Goal: Task Accomplishment & Management: Use online tool/utility

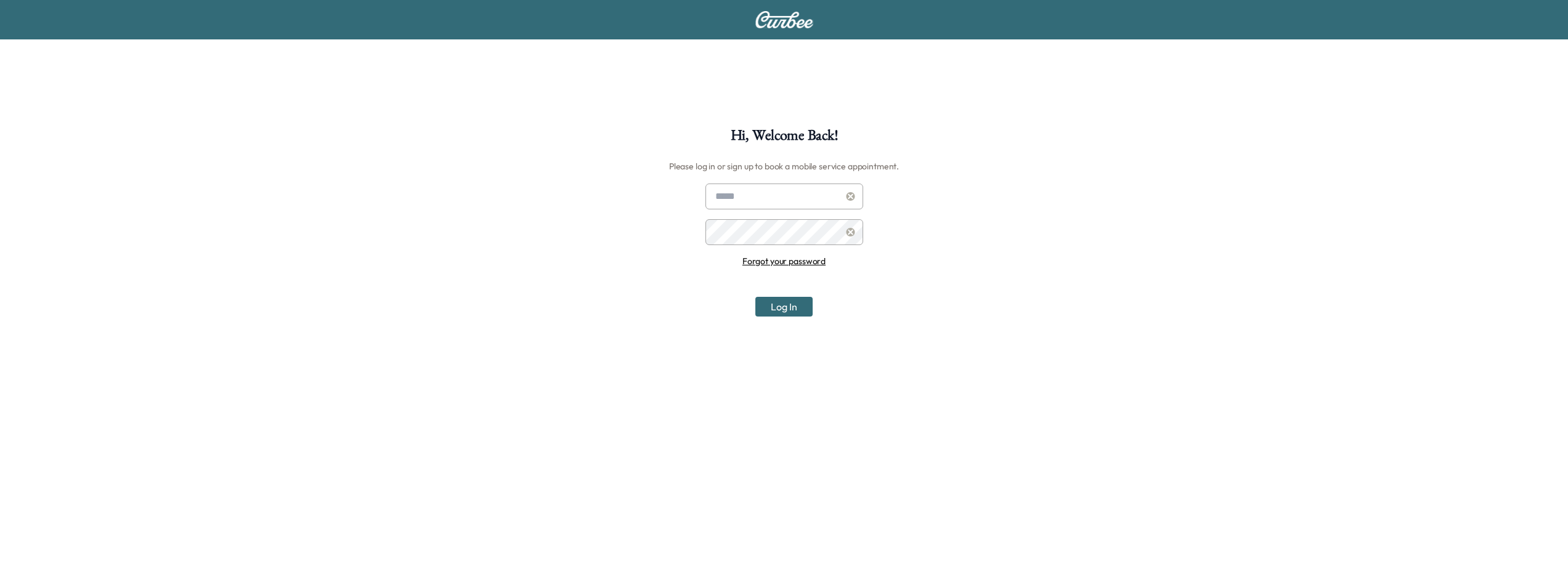
type input "**********"
click at [798, 311] on button "Log In" at bounding box center [784, 306] width 57 height 20
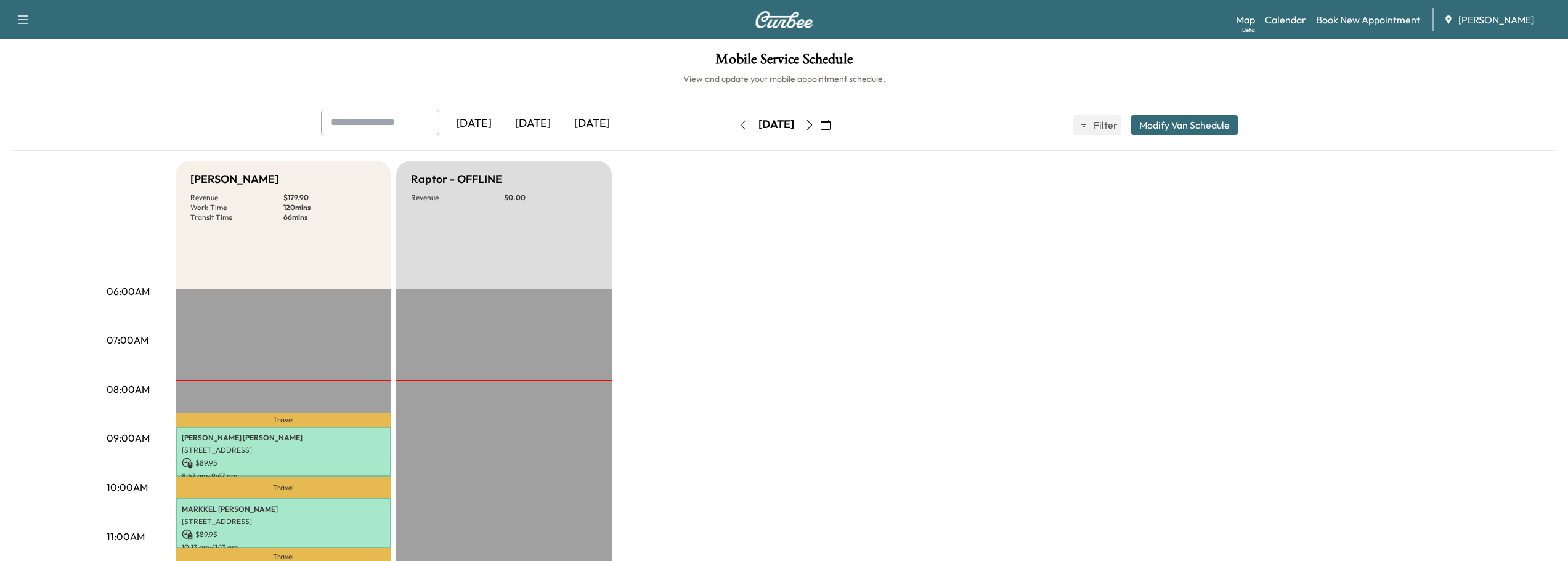
click at [541, 127] on div "[DATE]" at bounding box center [533, 124] width 59 height 28
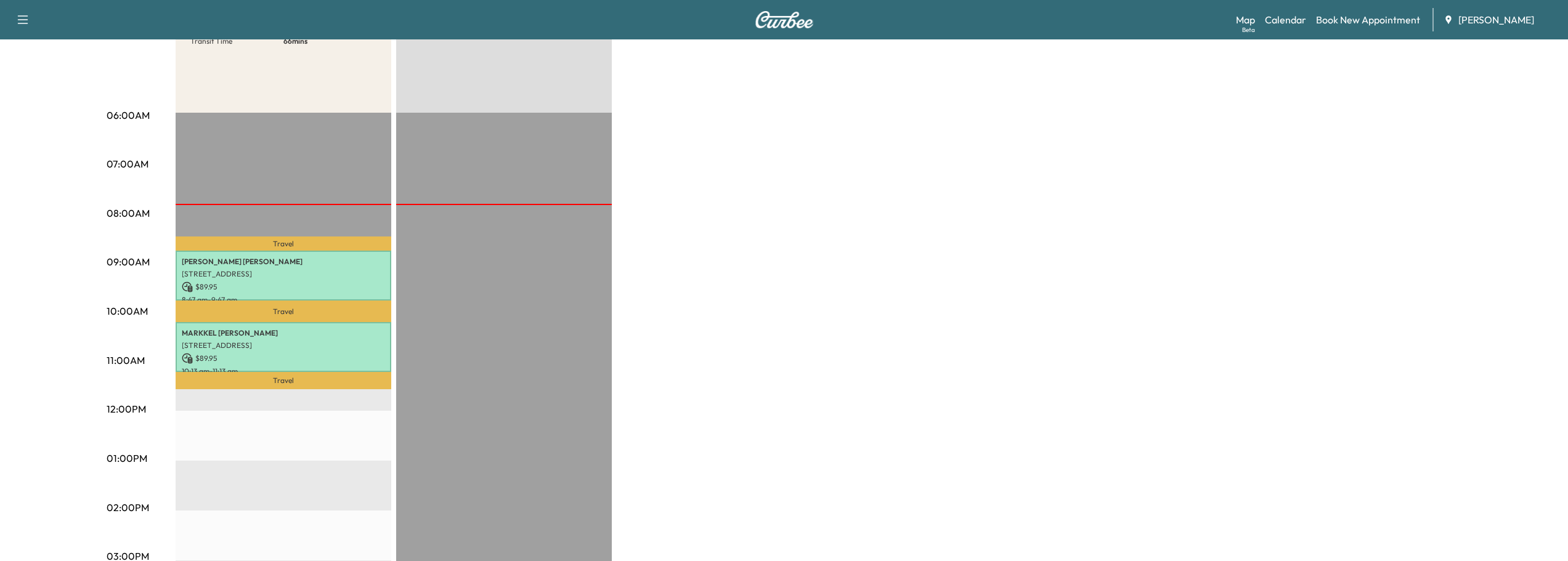
scroll to position [185, 0]
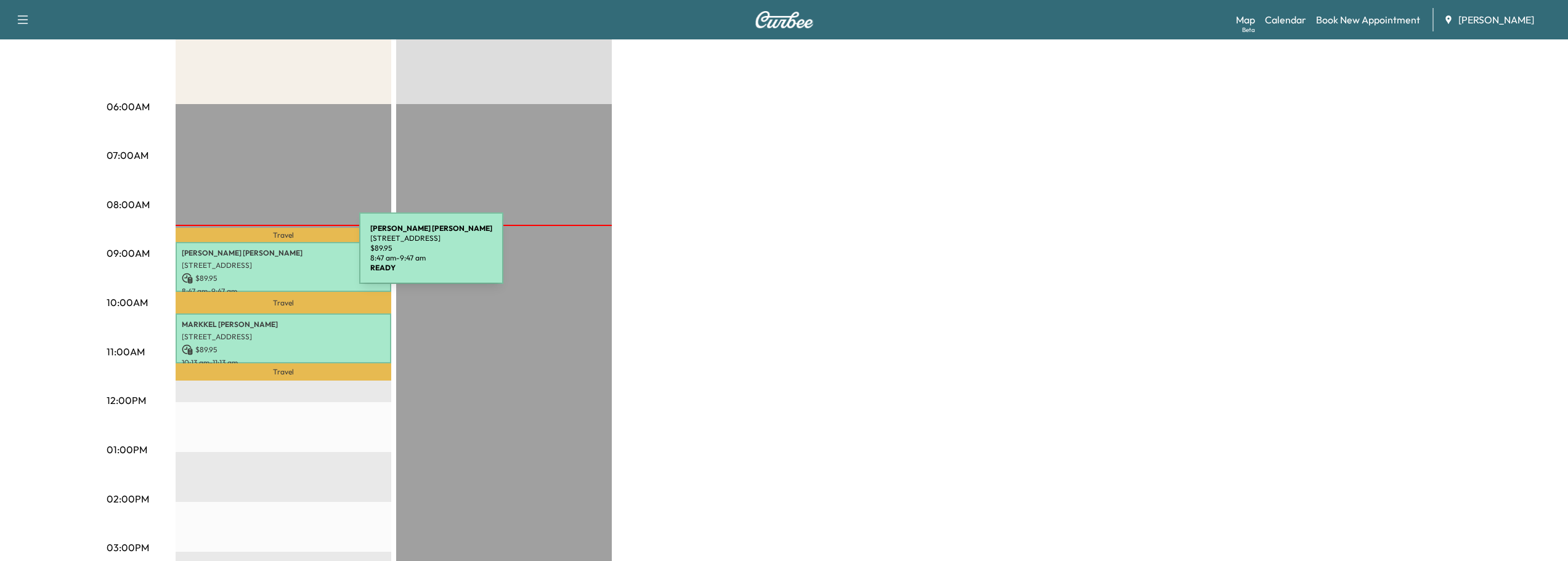
click at [267, 255] on p "[PERSON_NAME]" at bounding box center [283, 253] width 204 height 10
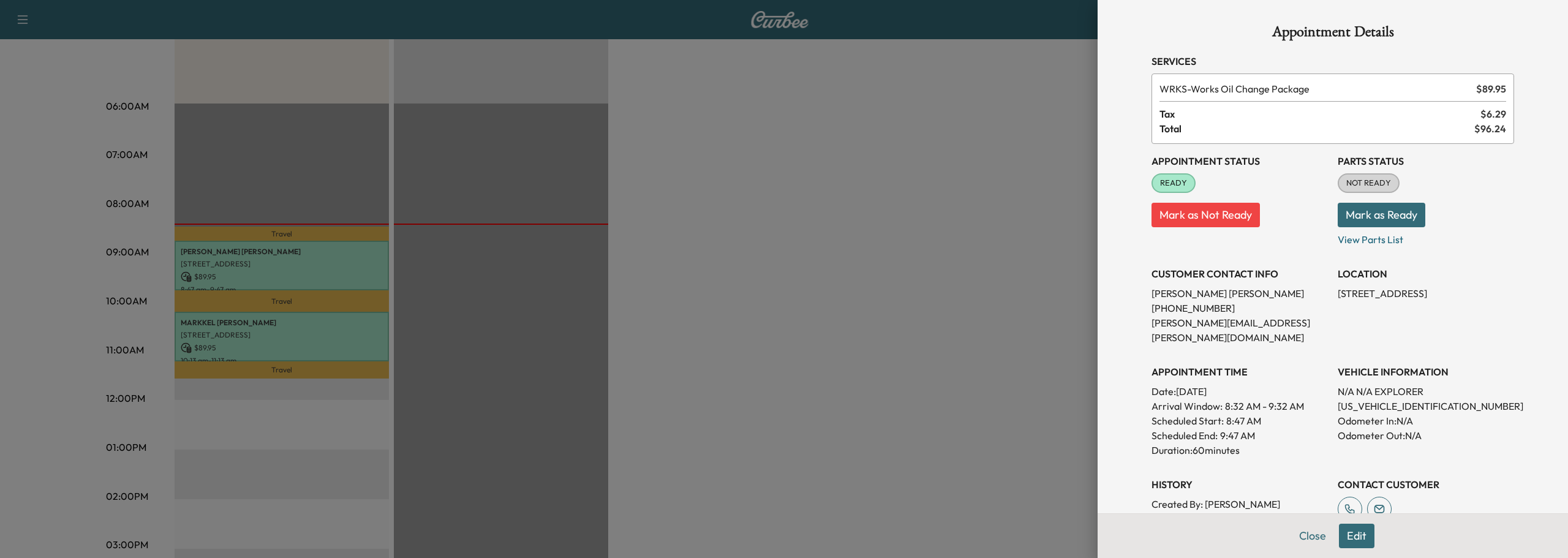
click at [1352, 211] on button "Mark as Ready" at bounding box center [1381, 215] width 87 height 24
click at [1303, 539] on button "Close" at bounding box center [1312, 536] width 43 height 24
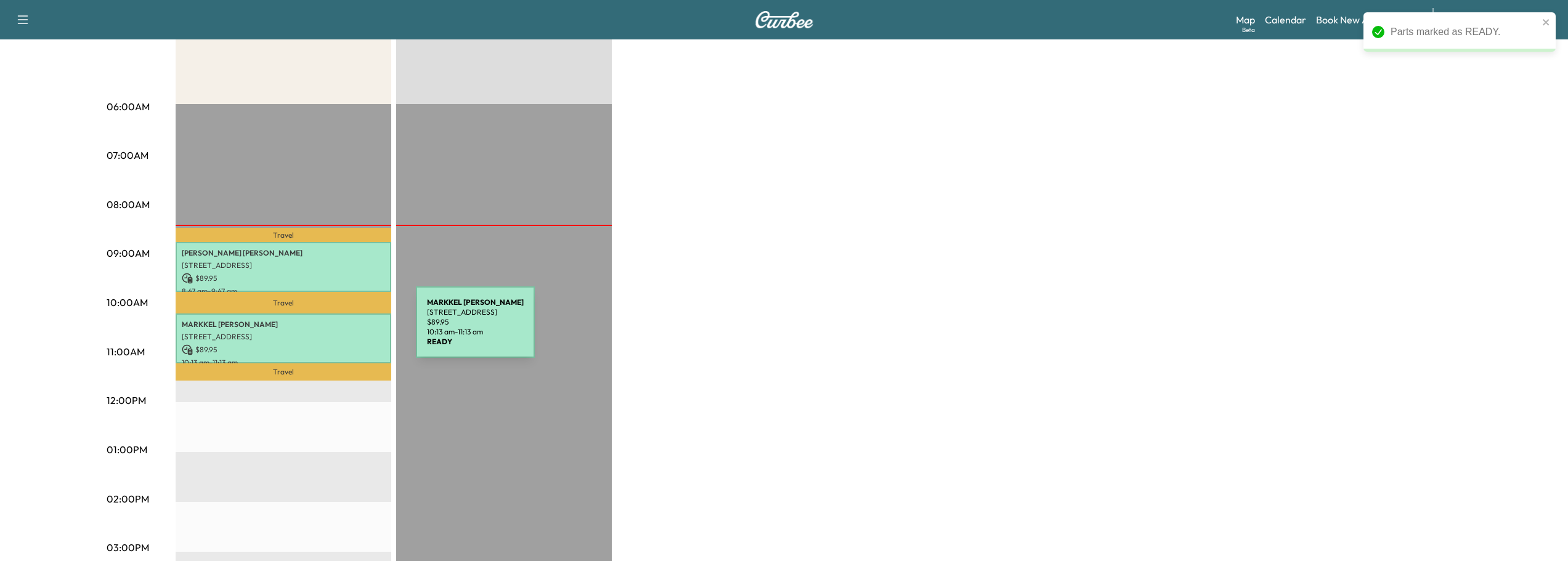
click at [324, 332] on p "[STREET_ADDRESS]" at bounding box center [283, 336] width 204 height 10
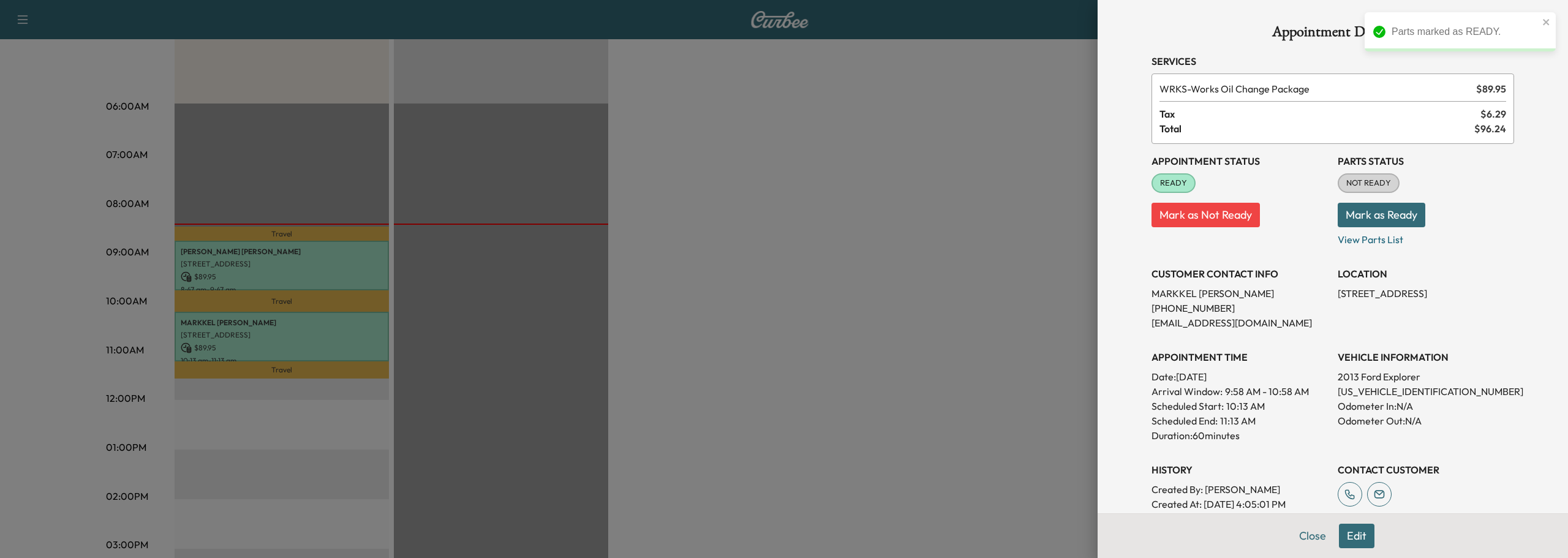
click at [1364, 214] on button "Mark as Ready" at bounding box center [1381, 215] width 87 height 24
click at [1298, 530] on button "Close" at bounding box center [1312, 536] width 43 height 24
